Goal: Information Seeking & Learning: Learn about a topic

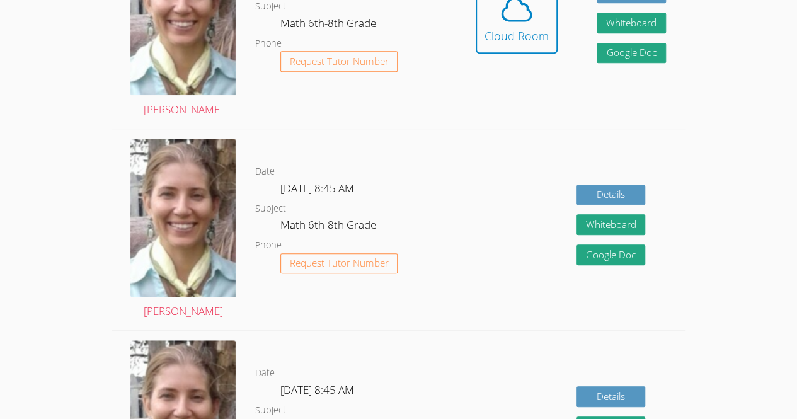
scroll to position [219, 0]
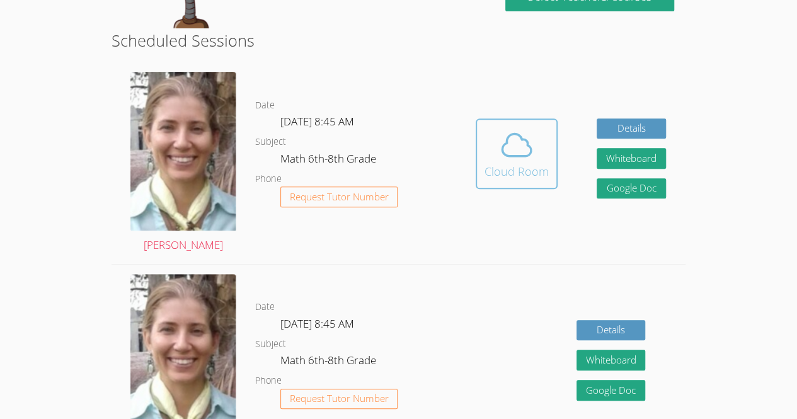
click at [510, 154] on icon at bounding box center [516, 144] width 35 height 35
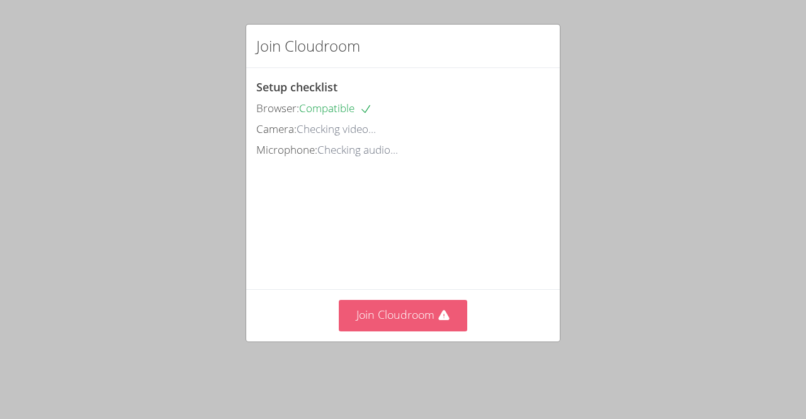
click at [397, 331] on button "Join Cloudroom" at bounding box center [403, 315] width 129 height 31
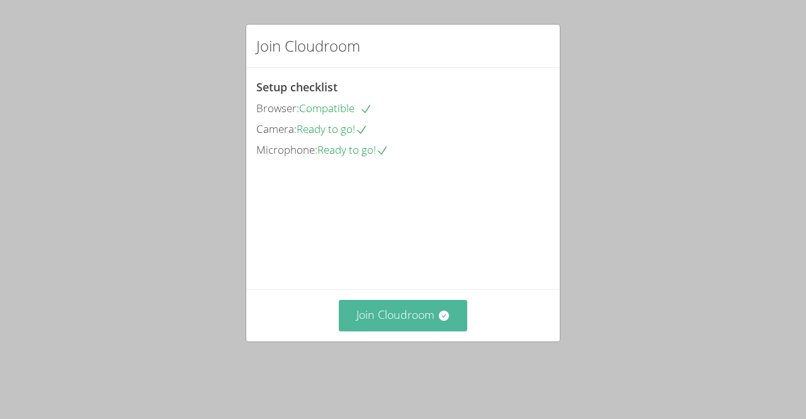
click at [422, 322] on button "Join Cloudroom" at bounding box center [403, 315] width 129 height 31
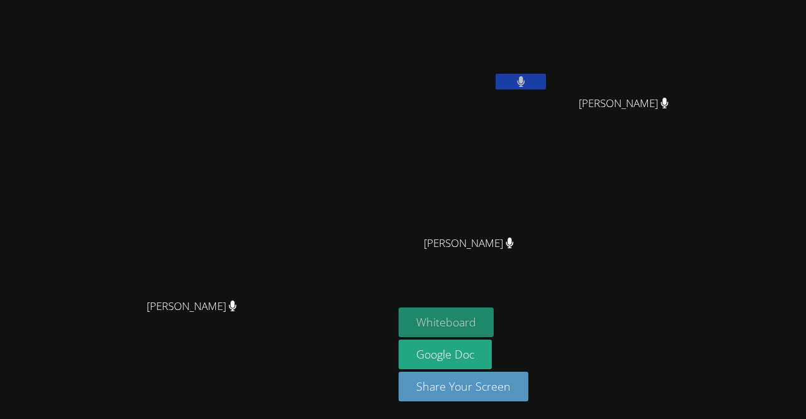
click at [494, 319] on button "Whiteboard" at bounding box center [446, 322] width 95 height 30
click at [546, 84] on button at bounding box center [521, 82] width 50 height 16
click at [528, 84] on icon at bounding box center [521, 81] width 13 height 11
click at [546, 78] on button at bounding box center [521, 82] width 50 height 16
drag, startPoint x: 610, startPoint y: 78, endPoint x: 656, endPoint y: 105, distance: 53.6
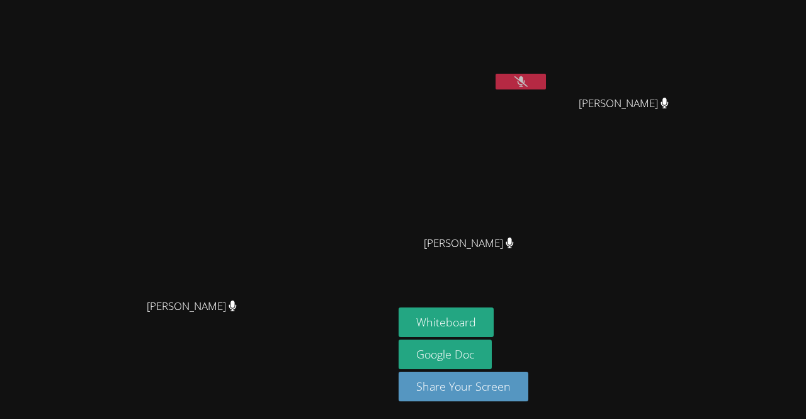
click at [656, 105] on div "[PERSON_NAME]" at bounding box center [629, 114] width 150 height 50
click at [549, 84] on video at bounding box center [474, 47] width 150 height 84
click at [546, 86] on button at bounding box center [521, 82] width 50 height 16
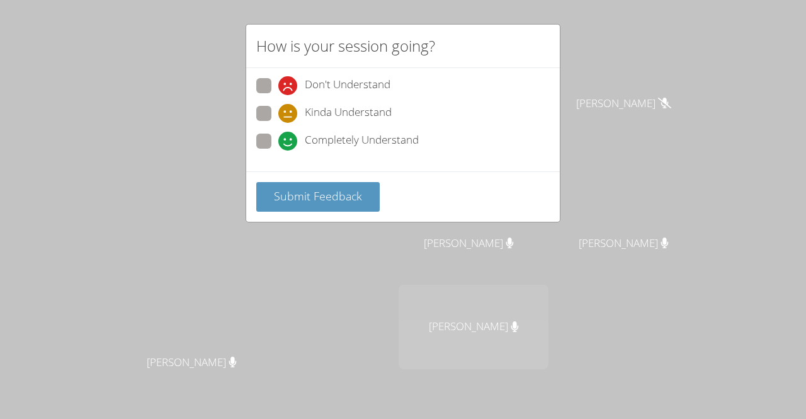
click at [471, 241] on div "How is your session going? Don't Understand Kinda Understand Completely Underst…" at bounding box center [403, 209] width 806 height 419
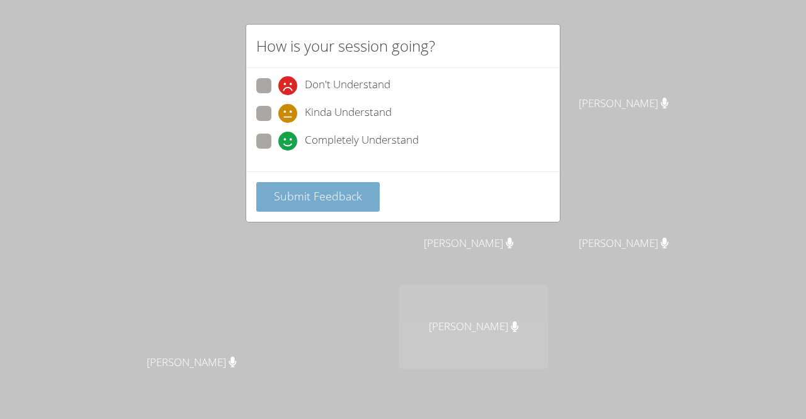
click at [339, 202] on button "Submit Feedback" at bounding box center [317, 197] width 123 height 30
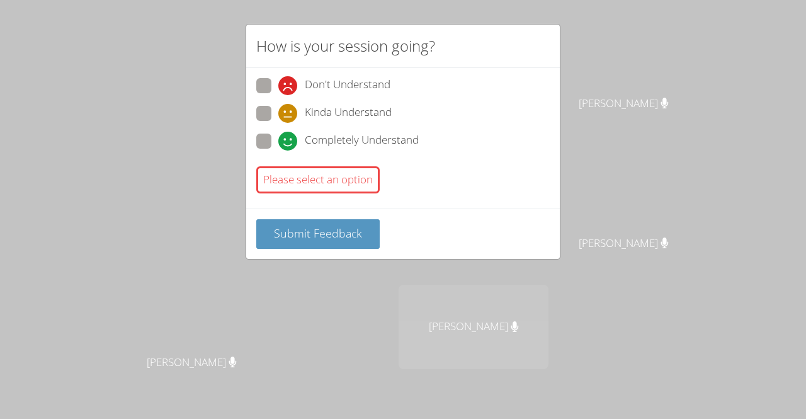
click at [292, 144] on icon at bounding box center [287, 141] width 19 height 19
click at [289, 144] on input "Completely Understand" at bounding box center [283, 139] width 11 height 11
radio input "true"
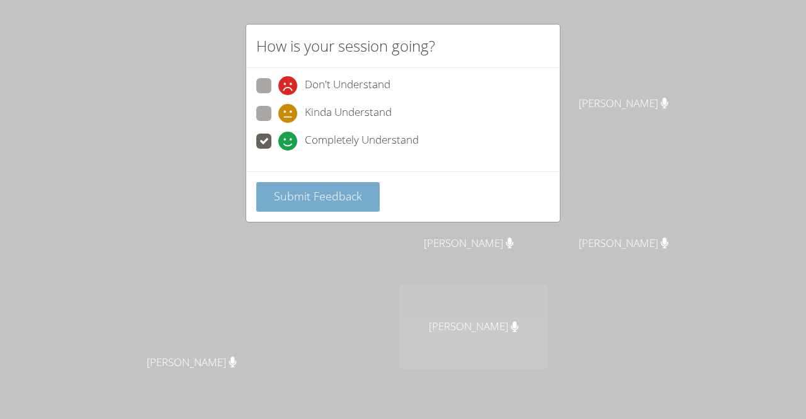
click at [328, 207] on button "Submit Feedback" at bounding box center [317, 197] width 123 height 30
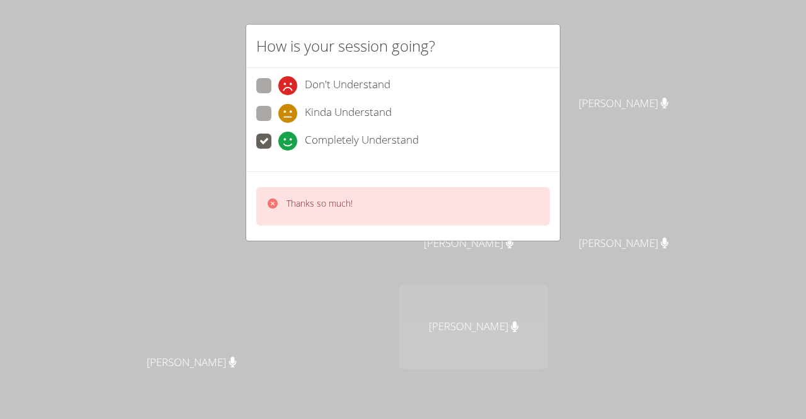
click at [398, 191] on div "Thanks so much!" at bounding box center [403, 206] width 294 height 38
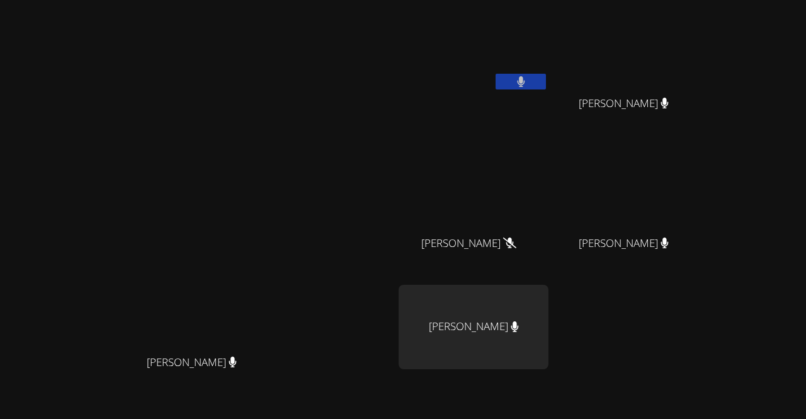
click at [525, 77] on icon at bounding box center [521, 81] width 8 height 11
click at [549, 315] on div "Asdry Suzana Dominguez" at bounding box center [474, 327] width 150 height 84
click at [546, 80] on button at bounding box center [521, 82] width 50 height 16
click at [525, 84] on icon at bounding box center [521, 81] width 8 height 11
click at [528, 84] on icon at bounding box center [521, 81] width 13 height 11
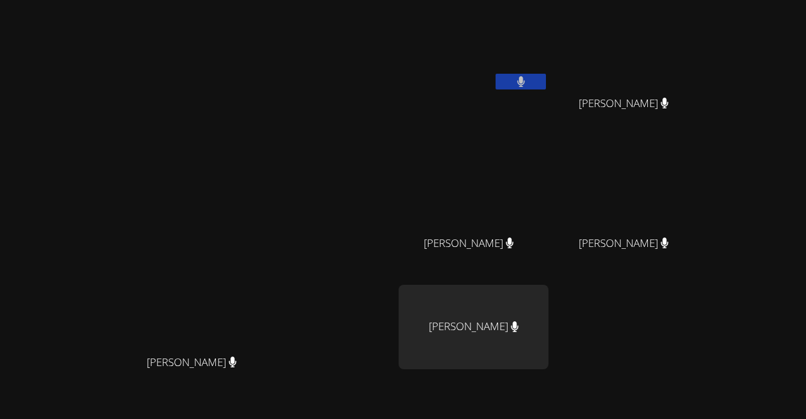
click at [525, 84] on icon at bounding box center [521, 81] width 8 height 11
